Goal: Task Accomplishment & Management: Use online tool/utility

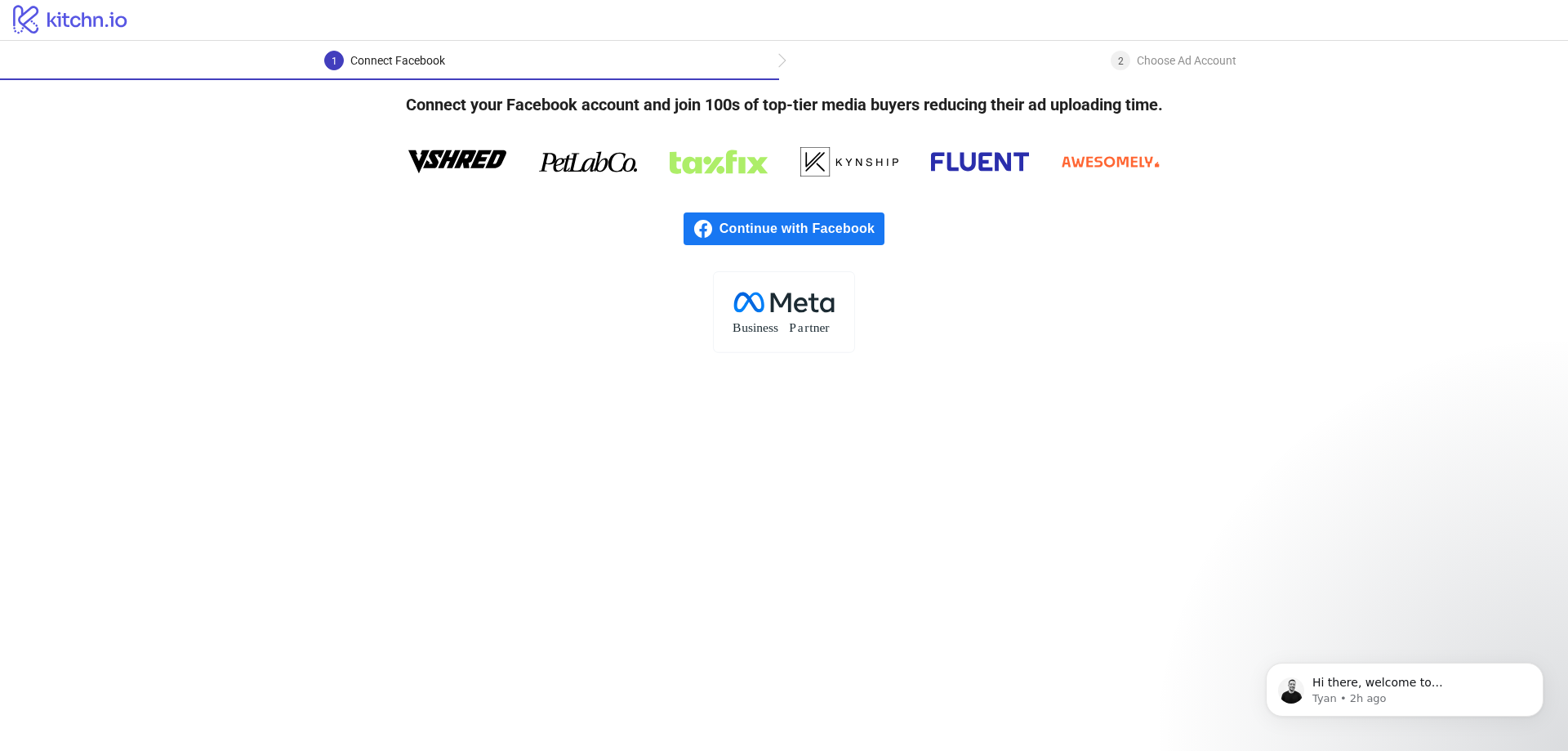
click at [836, 229] on span "Continue with Facebook" at bounding box center [802, 229] width 165 height 33
click at [756, 227] on span "Continue with Facebook" at bounding box center [802, 229] width 165 height 33
